Goal: Task Accomplishment & Management: Use online tool/utility

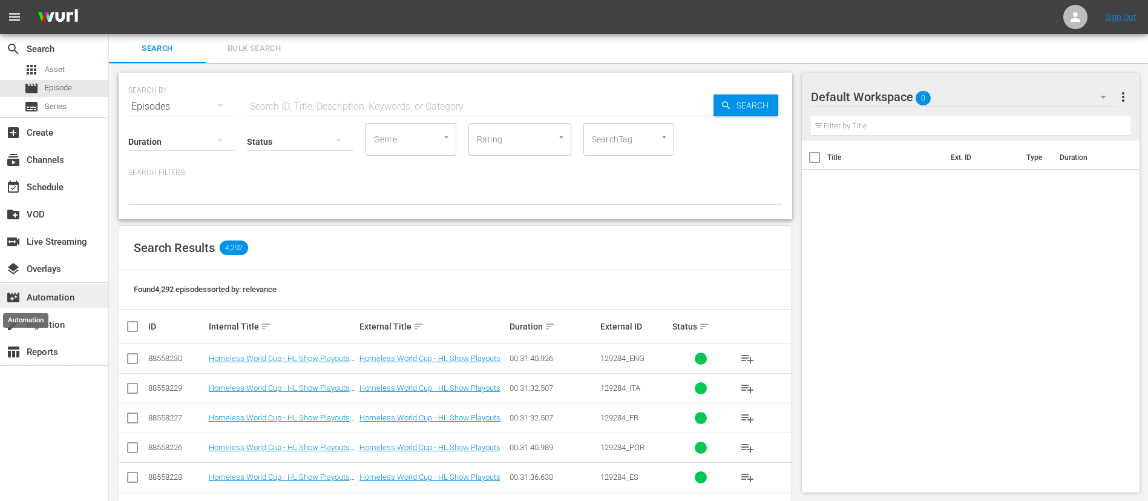
click at [17, 300] on span "movie_filter" at bounding box center [13, 297] width 15 height 15
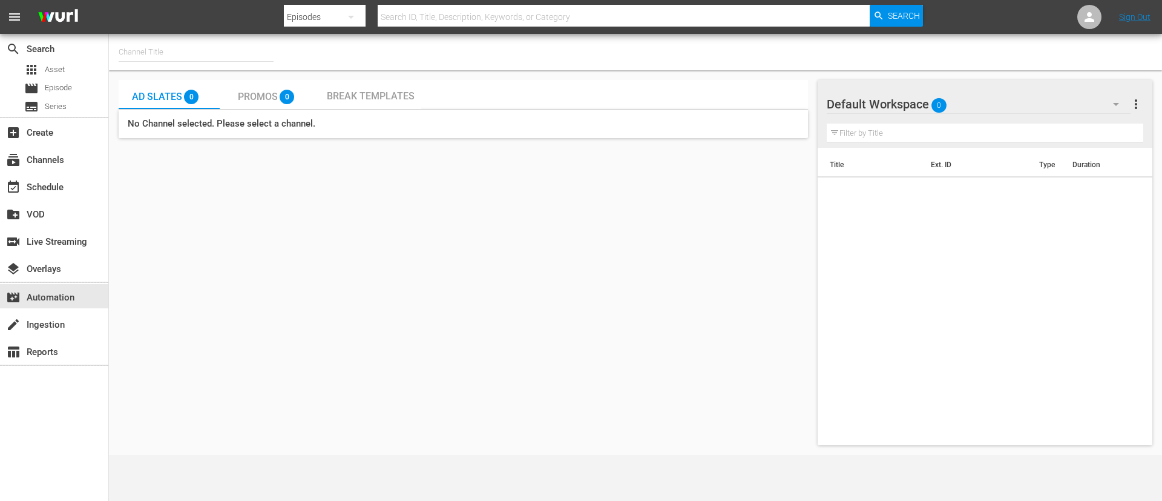
click at [214, 57] on input "text" at bounding box center [196, 52] width 155 height 29
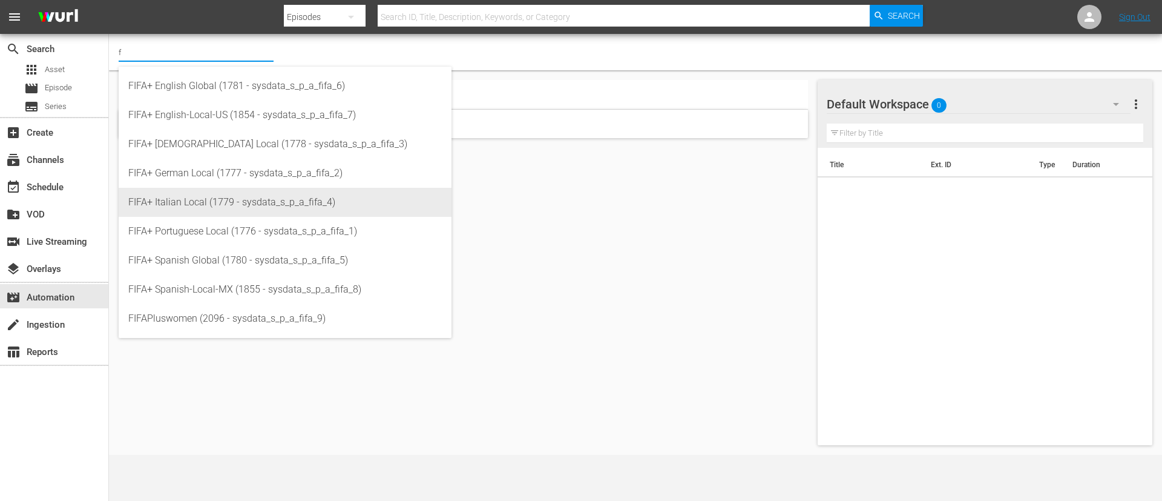
click at [219, 211] on div "FIFA+ Italian Local (1779 - sysdata_s_p_a_fifa_4)" at bounding box center [285, 202] width 314 height 29
type input "FIFA+ Italian Local (1779 - sysdata_s_p_a_fifa_4)"
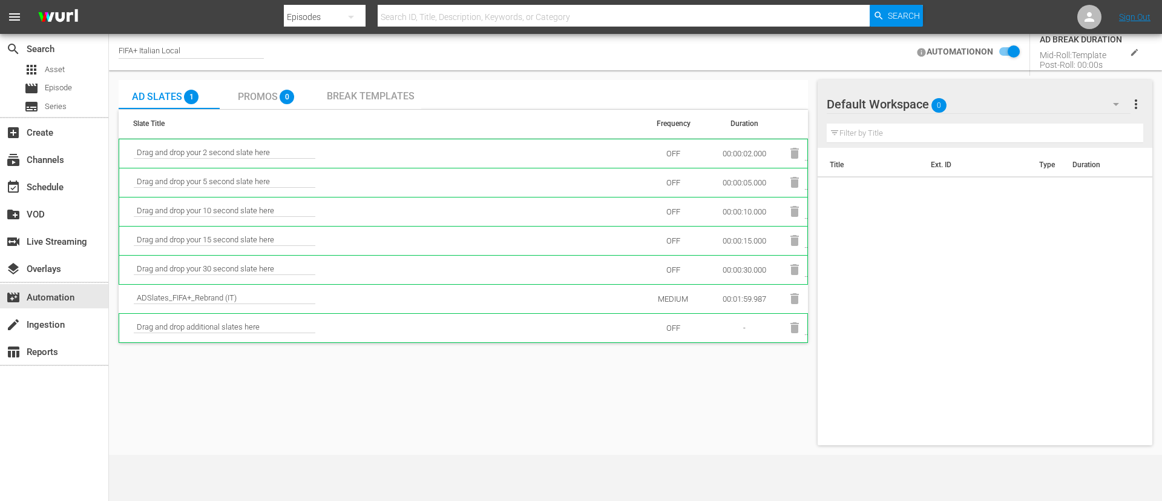
click at [404, 290] on td "ADSlates_FIFA+_Rebrand (IT)" at bounding box center [379, 298] width 521 height 29
click at [1132, 53] on icon "edit" at bounding box center [1134, 51] width 7 height 7
click at [740, 429] on div "Ad Slates 1 Promos 0 Break Templates Slate Title Frequency Duration Drag and dr…" at bounding box center [463, 262] width 689 height 365
click at [623, 445] on div "Ad Slates 1 Promos 0 Break Templates Slate Title Frequency Duration Drag and dr…" at bounding box center [635, 262] width 1043 height 375
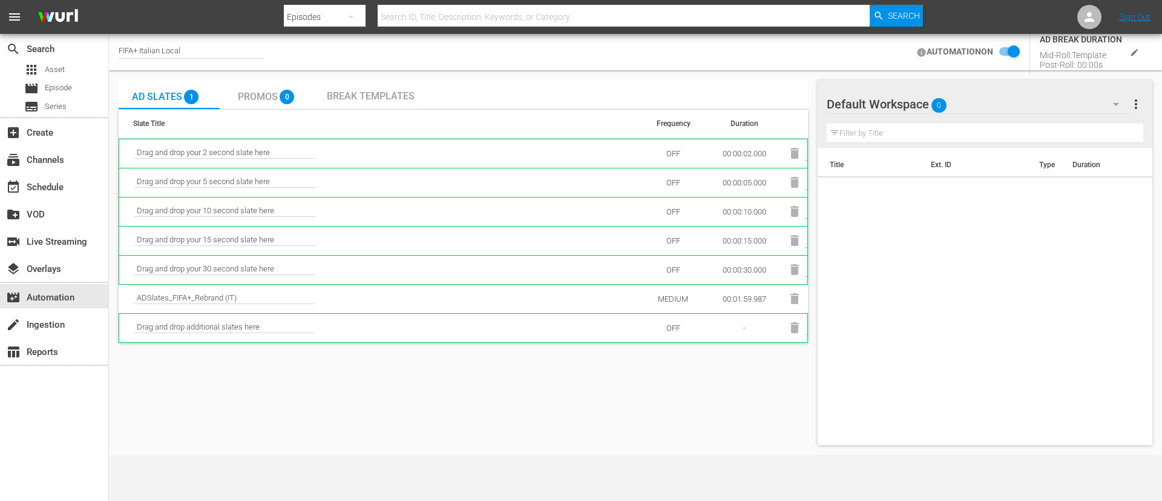
click at [938, 324] on div "Title Ext. ID Type Duration" at bounding box center [985, 294] width 335 height 292
